Goal: Task Accomplishment & Management: Manage account settings

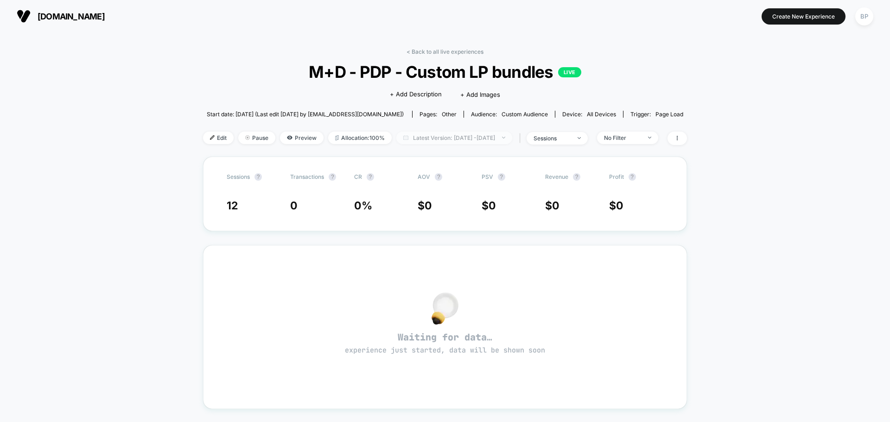
click at [462, 136] on span "Latest Version: [DATE] - [DATE]" at bounding box center [454, 138] width 116 height 13
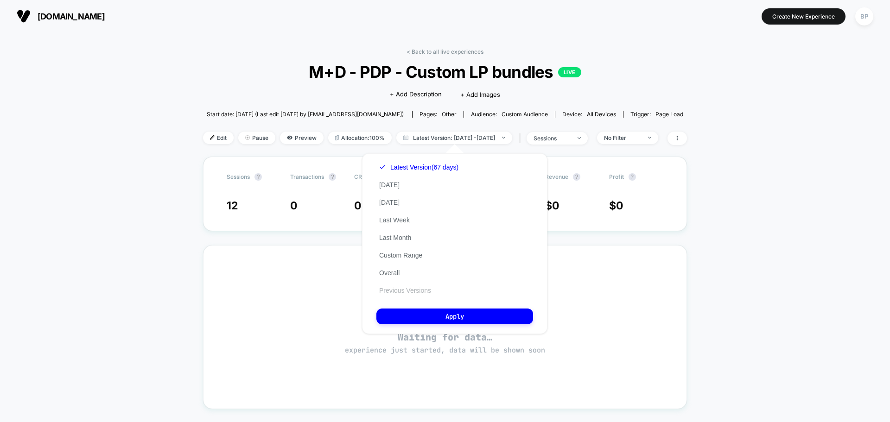
click at [411, 292] on button "Previous Versions" at bounding box center [404, 290] width 57 height 8
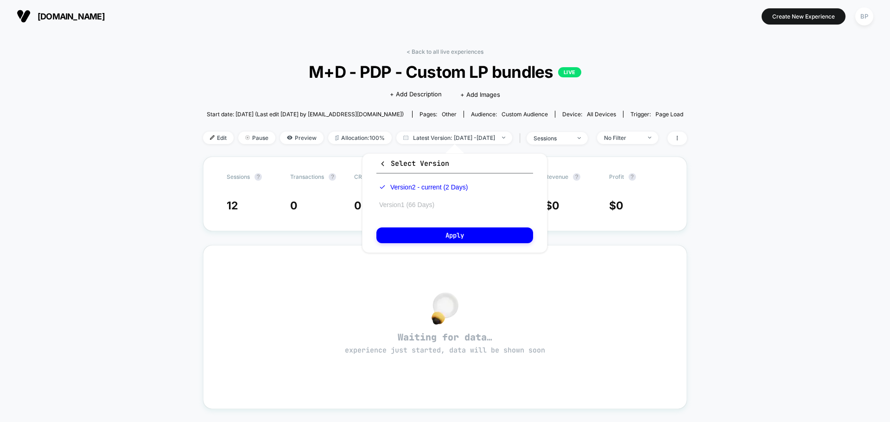
click at [422, 202] on button "Version 1 (66 Days)" at bounding box center [406, 205] width 61 height 8
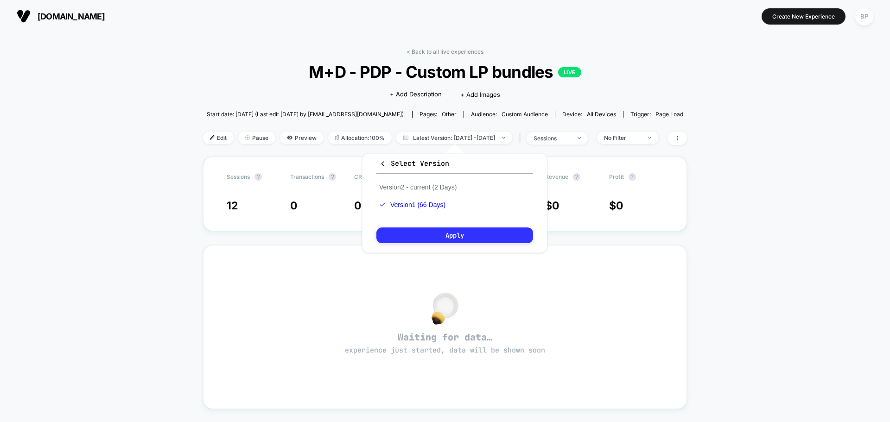
click at [467, 233] on button "Apply" at bounding box center [454, 236] width 157 height 16
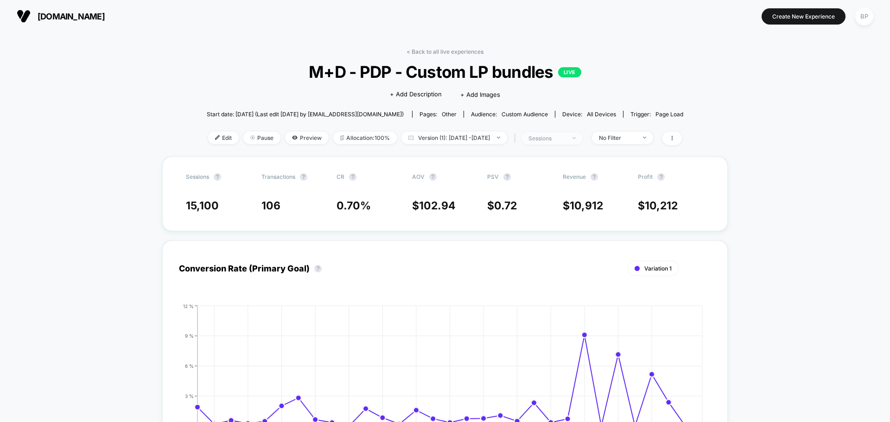
drag, startPoint x: 552, startPoint y: 142, endPoint x: 557, endPoint y: 142, distance: 5.6
click at [552, 142] on span "sessions" at bounding box center [552, 138] width 61 height 13
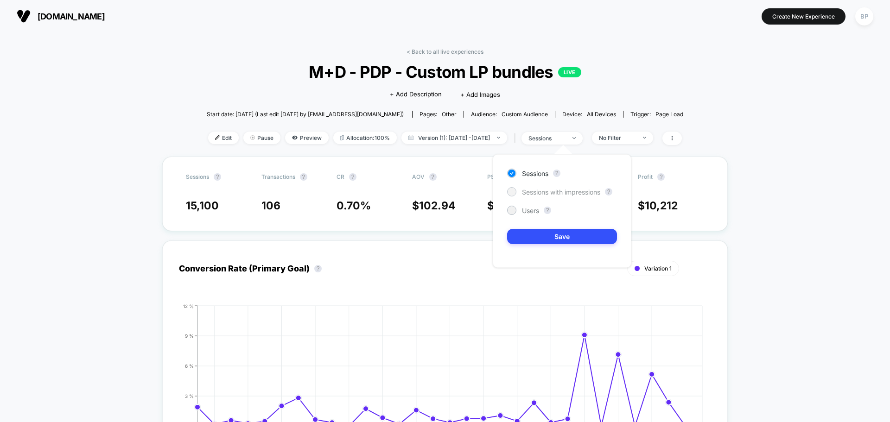
click at [565, 190] on span "Sessions with impressions" at bounding box center [561, 192] width 78 height 8
click at [569, 246] on div "Sessions ? Sessions with impressions ? Users ? Save" at bounding box center [562, 211] width 139 height 114
click at [580, 236] on button "Save" at bounding box center [562, 236] width 110 height 15
